Goal: Task Accomplishment & Management: Manage account settings

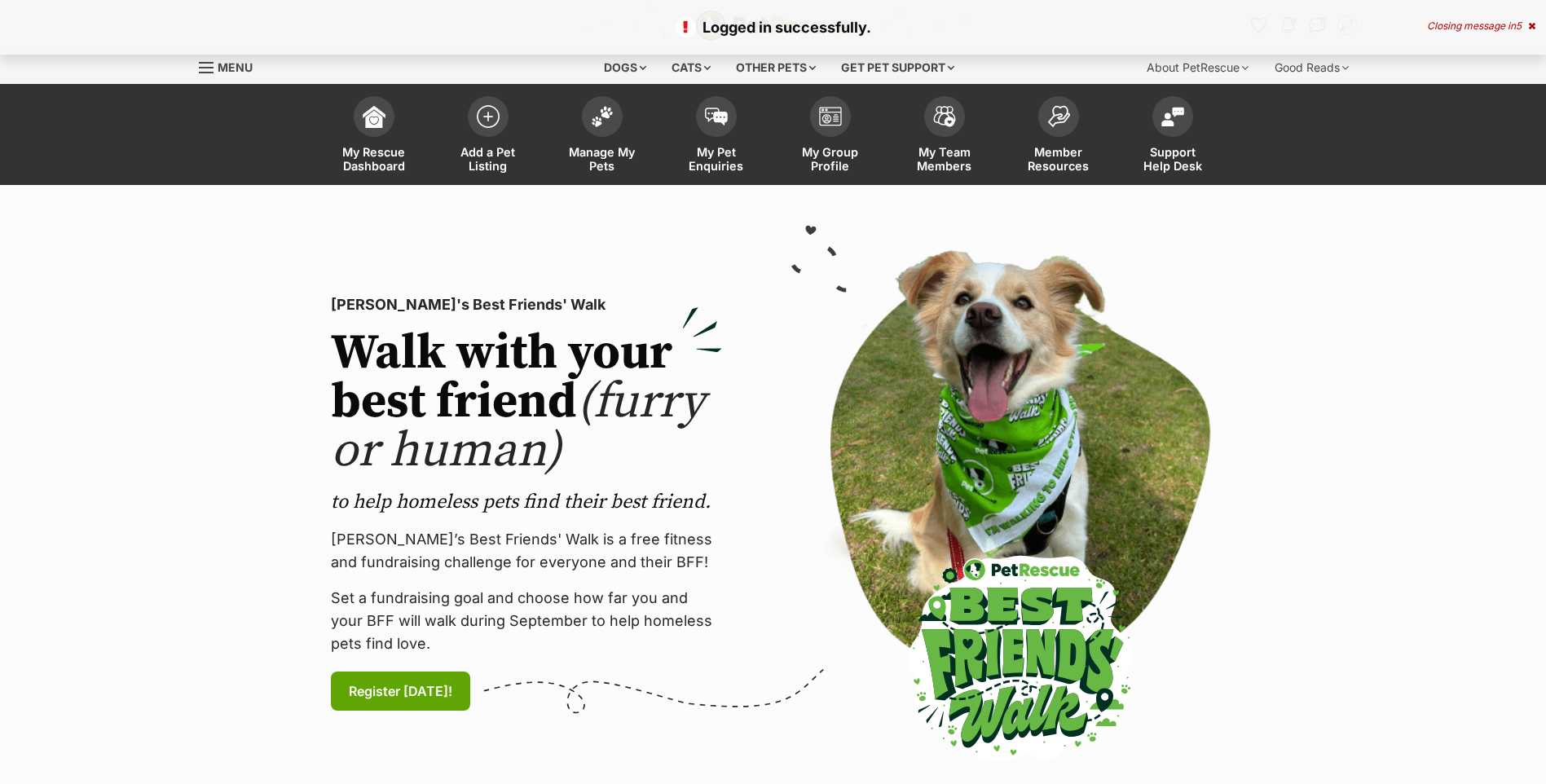
click at [600, 123] on span at bounding box center [602, 117] width 41 height 41
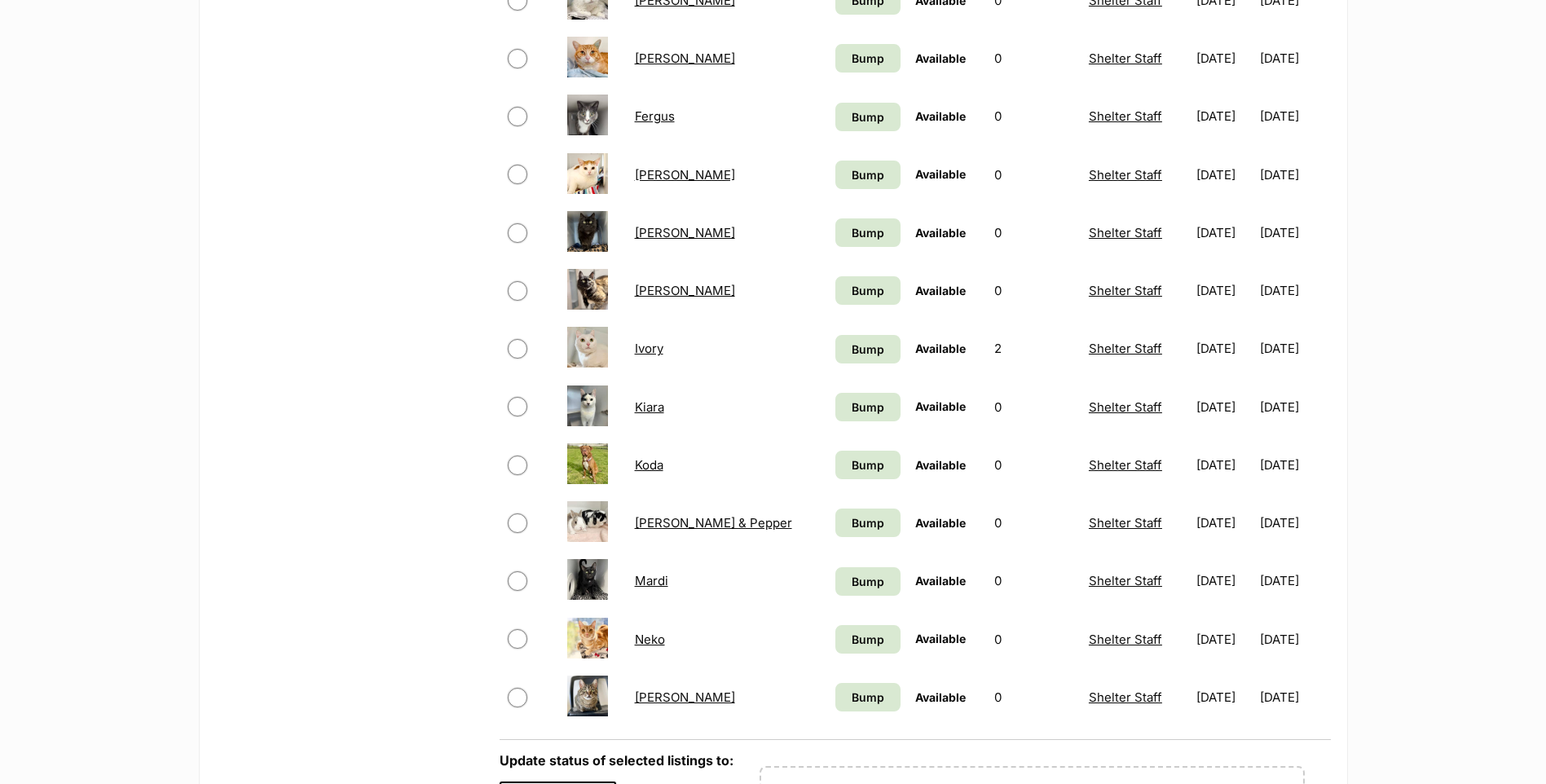
scroll to position [1043, 0]
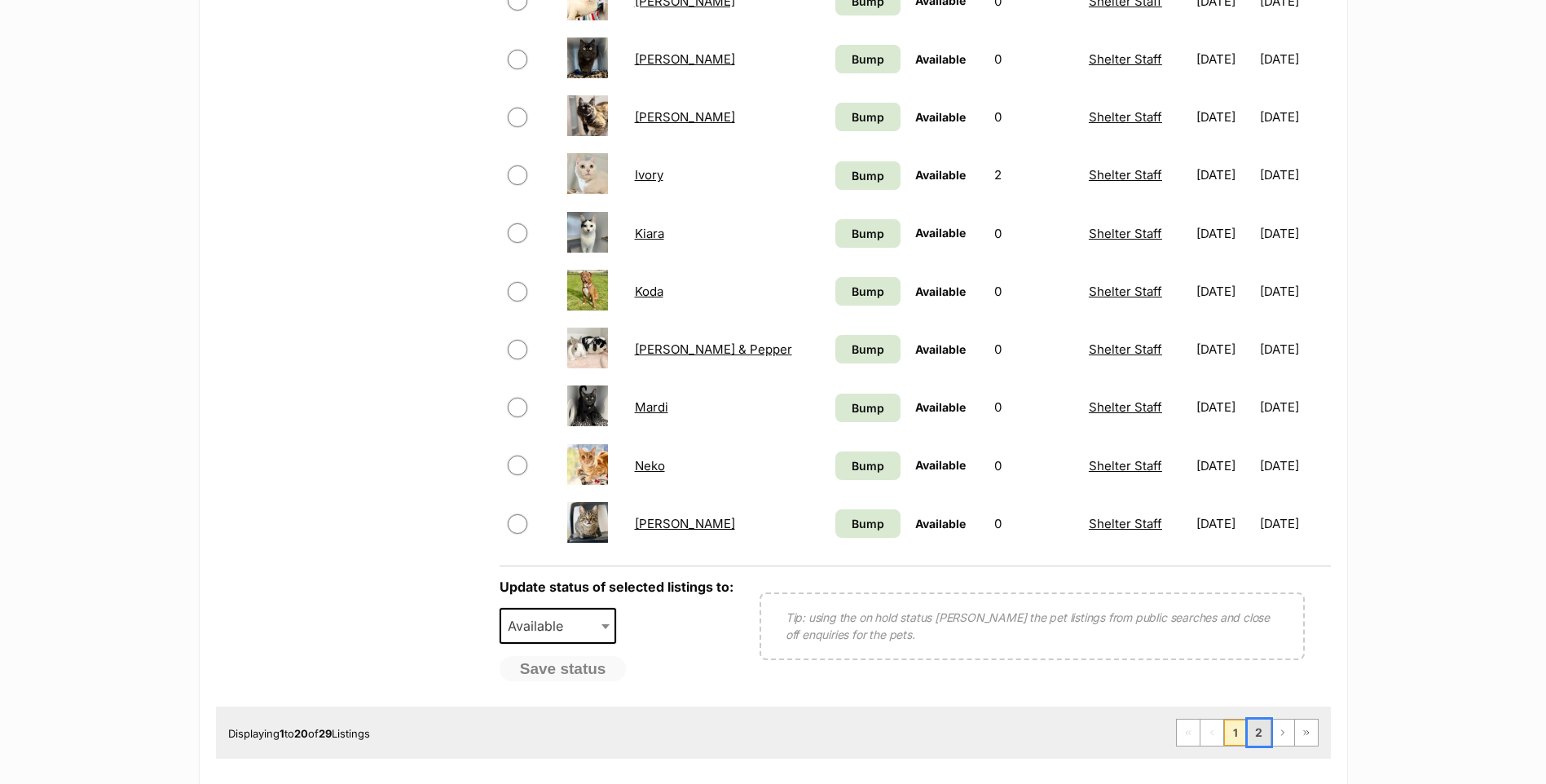
click at [1263, 746] on link "2" at bounding box center [1259, 732] width 23 height 26
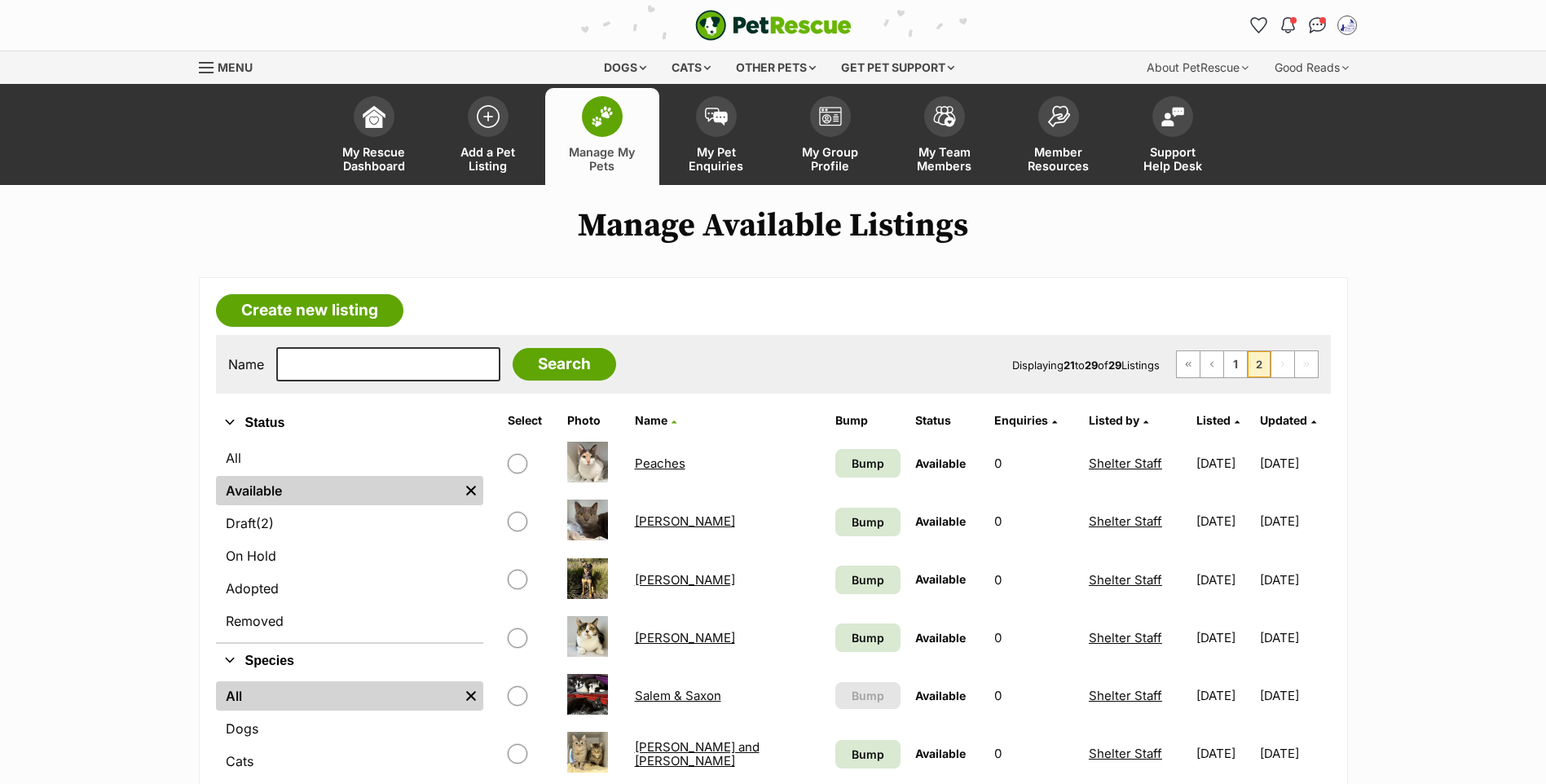
scroll to position [348, 0]
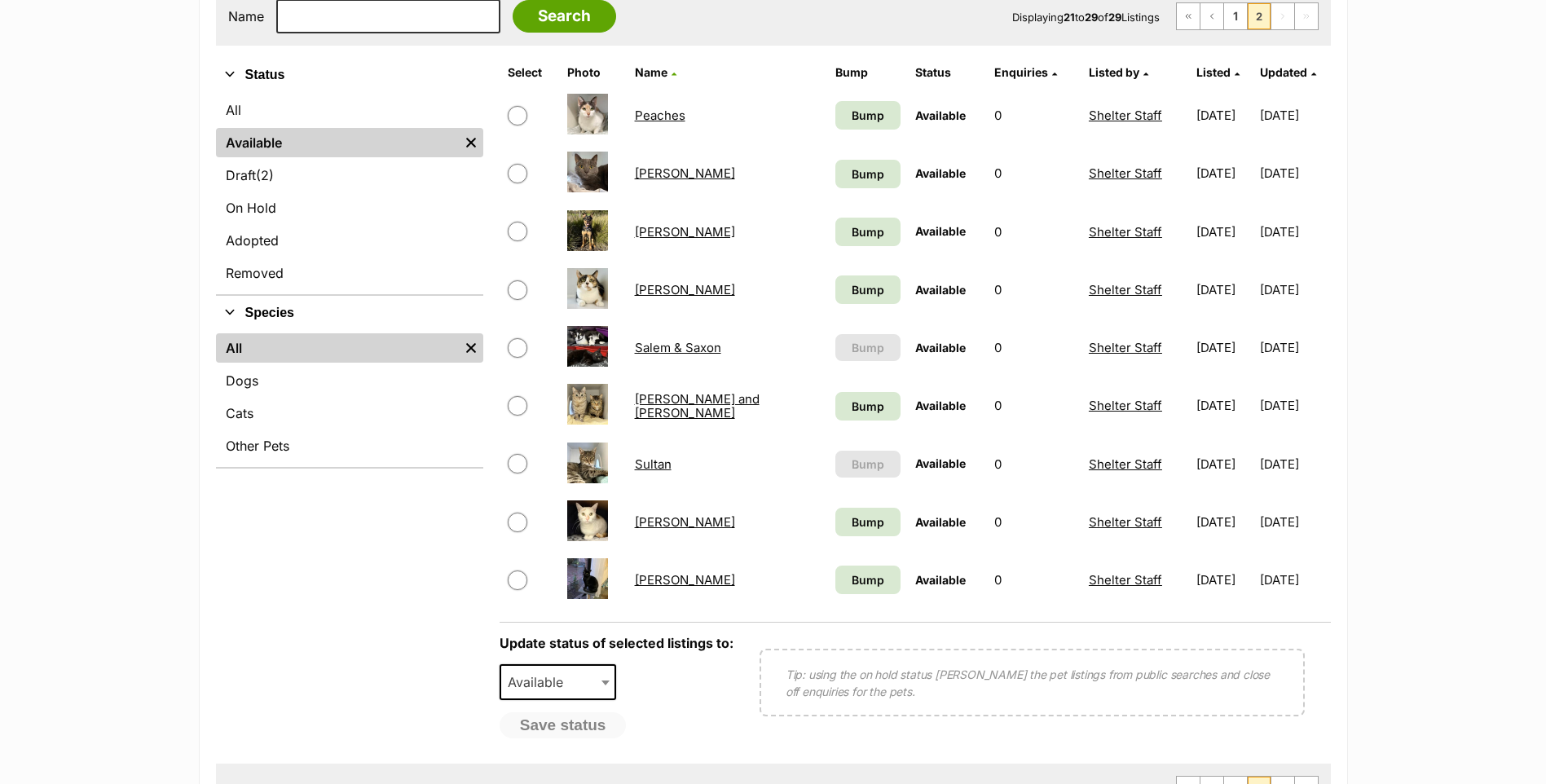
click at [519, 358] on input "checkbox" at bounding box center [518, 348] width 20 height 20
checkbox input "true"
click at [561, 693] on span "Available" at bounding box center [541, 682] width 78 height 23
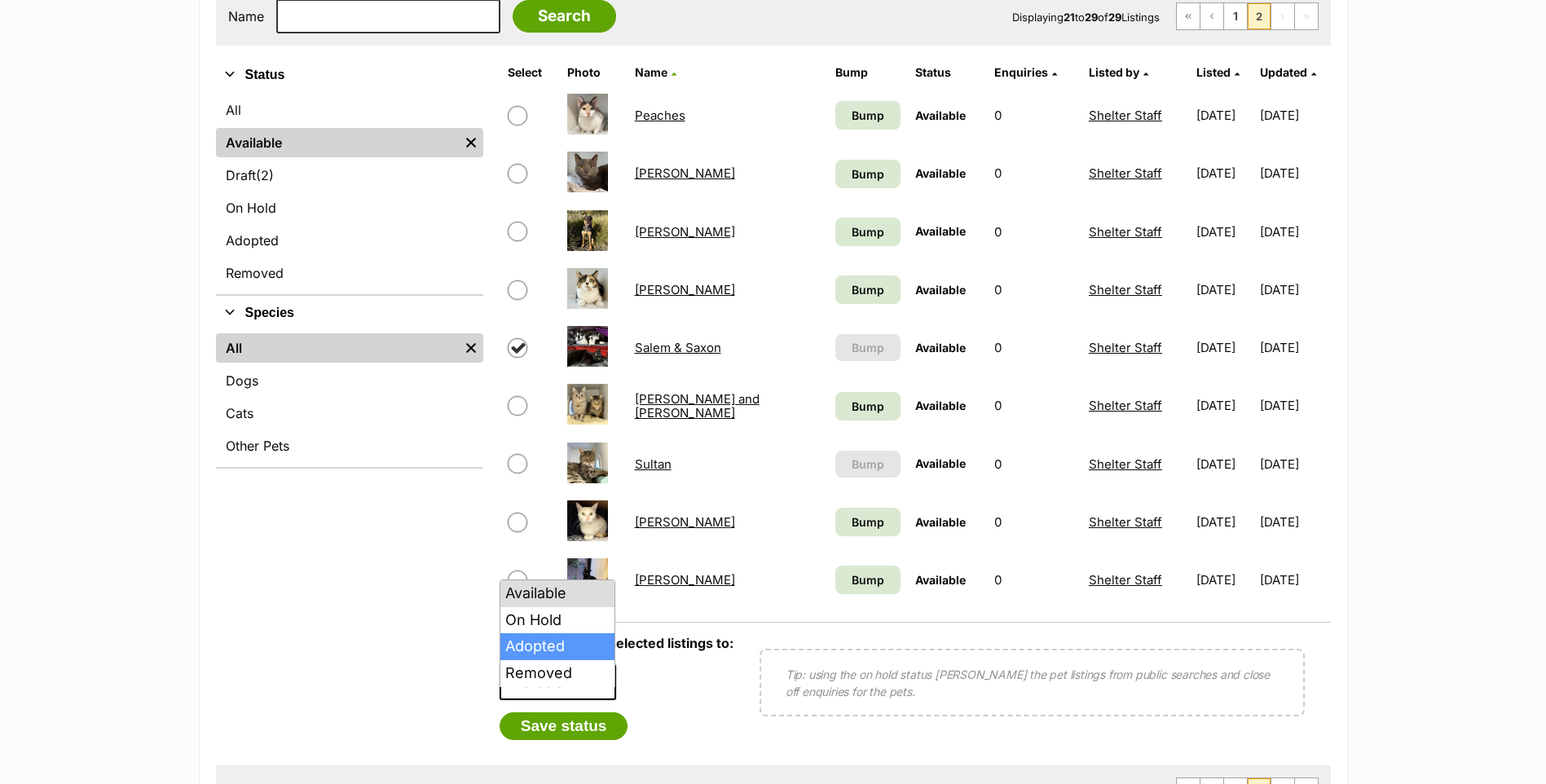
select select "rehomed"
click at [578, 738] on button "Save status" at bounding box center [564, 725] width 129 height 28
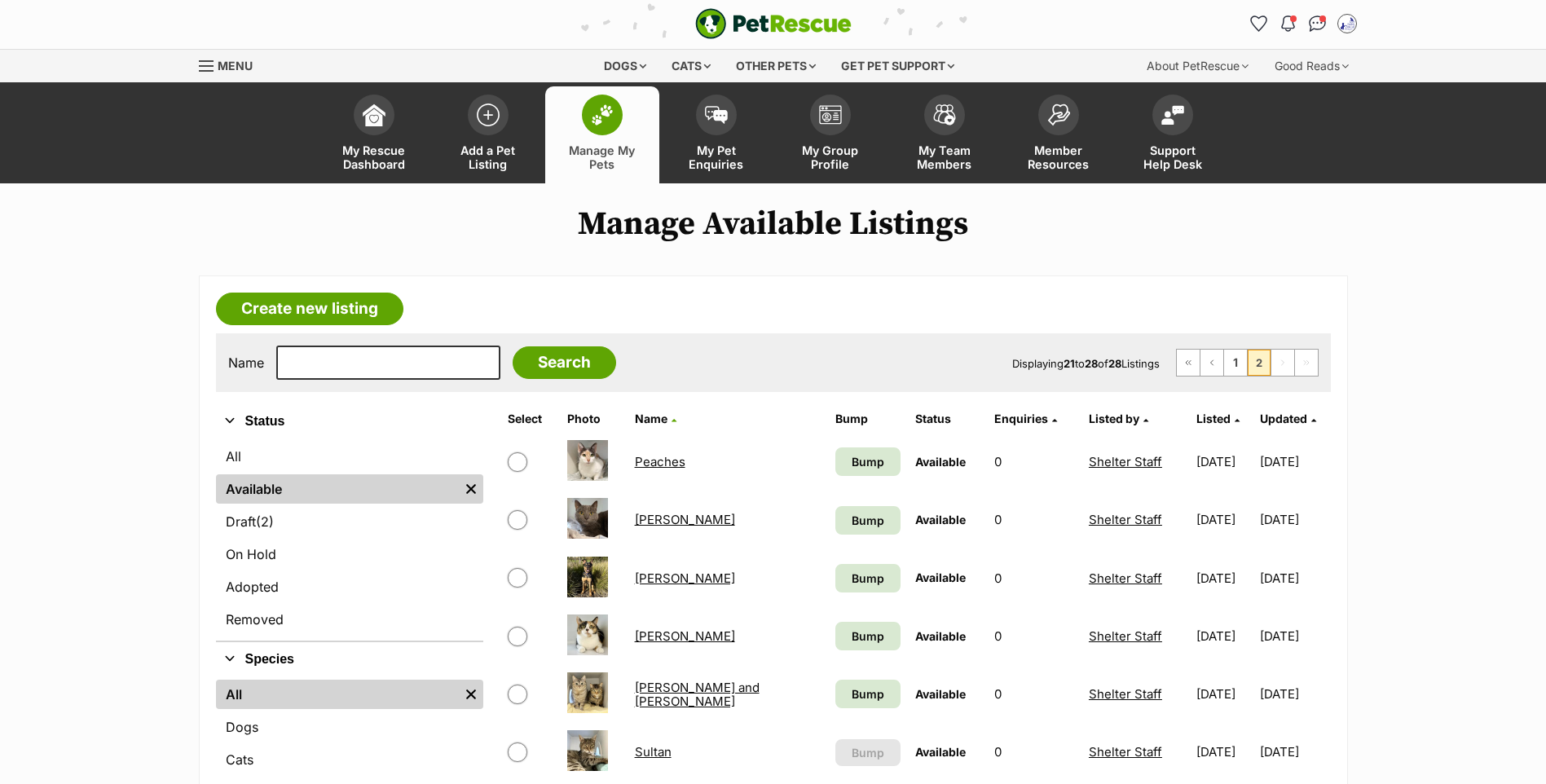
scroll to position [349, 0]
